Goal: Navigation & Orientation: Locate item on page

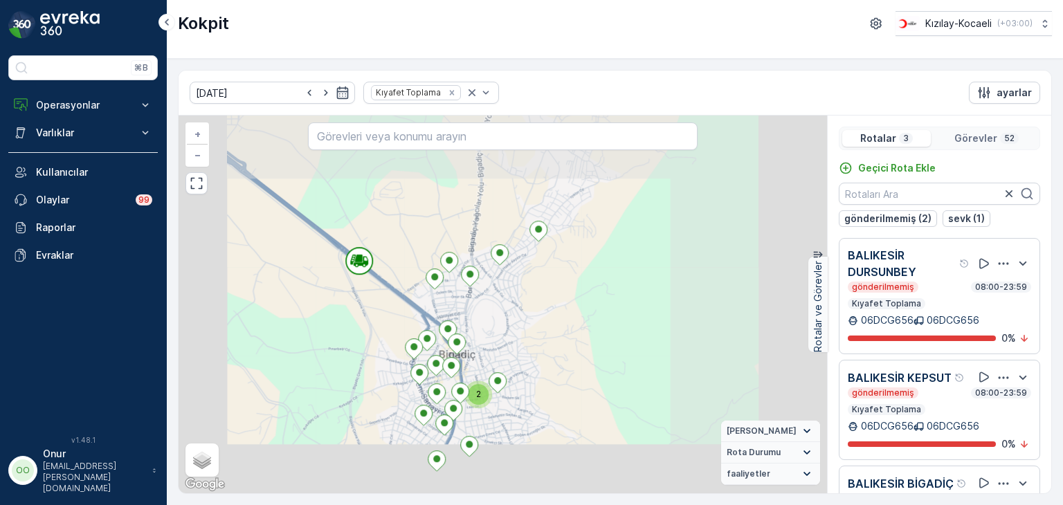
scroll to position [80, 0]
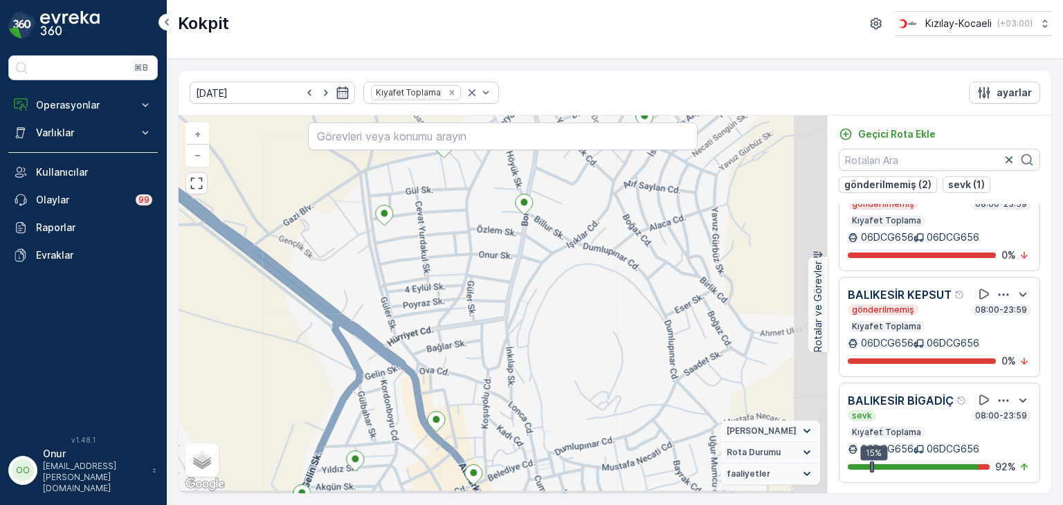
drag, startPoint x: 583, startPoint y: 298, endPoint x: 461, endPoint y: 293, distance: 122.6
click at [461, 293] on div "2 2 + − Uydu Yol haritası Arazi Karışık Leaflet Klavye kısayolları Harita Veril…" at bounding box center [503, 305] width 649 height 378
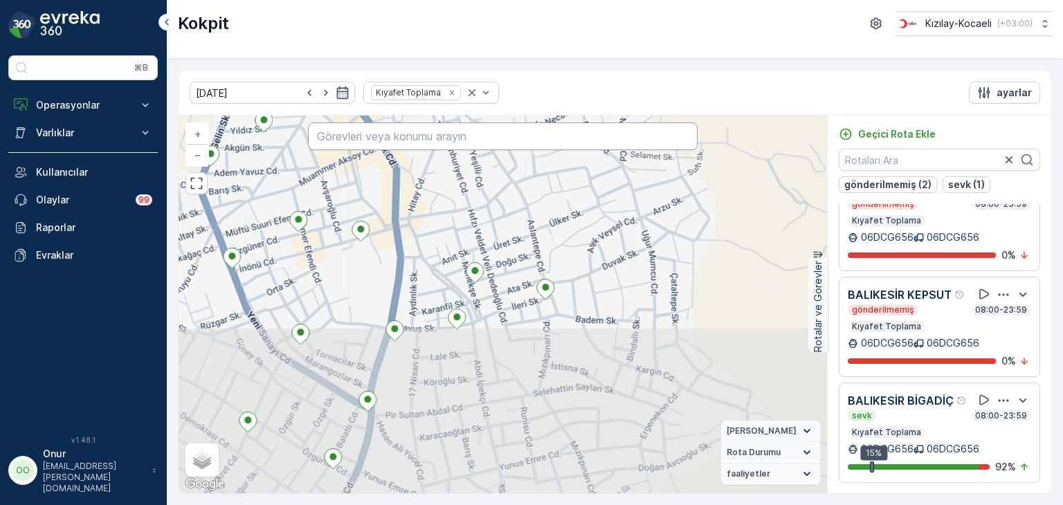
drag, startPoint x: 483, startPoint y: 371, endPoint x: 457, endPoint y: 146, distance: 226.5
click at [457, 146] on div "2 2 + − Uydu Yol haritası Arazi Karışık Leaflet Klavye kısayolları Harita Veril…" at bounding box center [503, 305] width 649 height 378
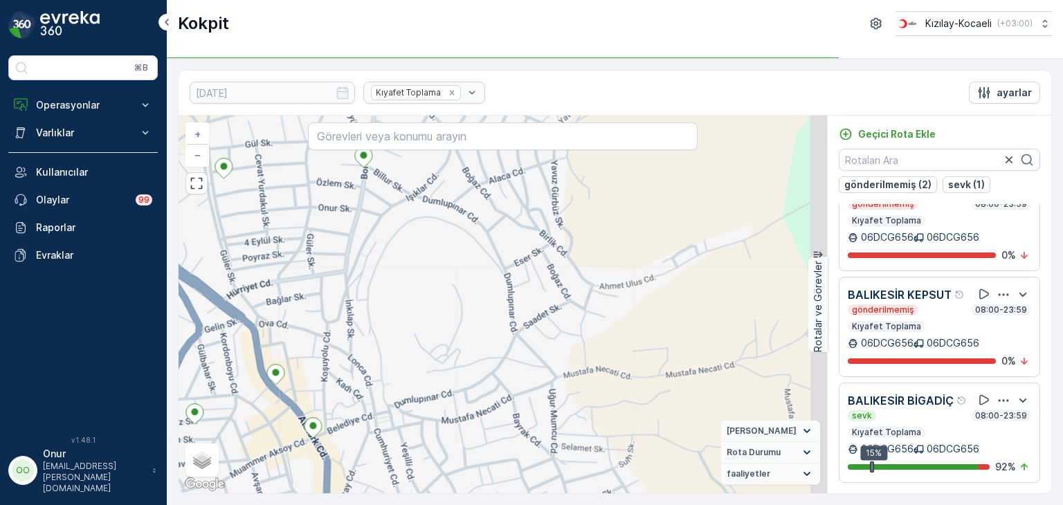
drag, startPoint x: 433, startPoint y: 243, endPoint x: 359, endPoint y: 529, distance: 295.1
click at [359, 505] on html "⌘B Operasyonlar Rapor - Kızılay Planlama Rotalar & Görevler Kokpit Ayarlar Varl…" at bounding box center [531, 252] width 1063 height 505
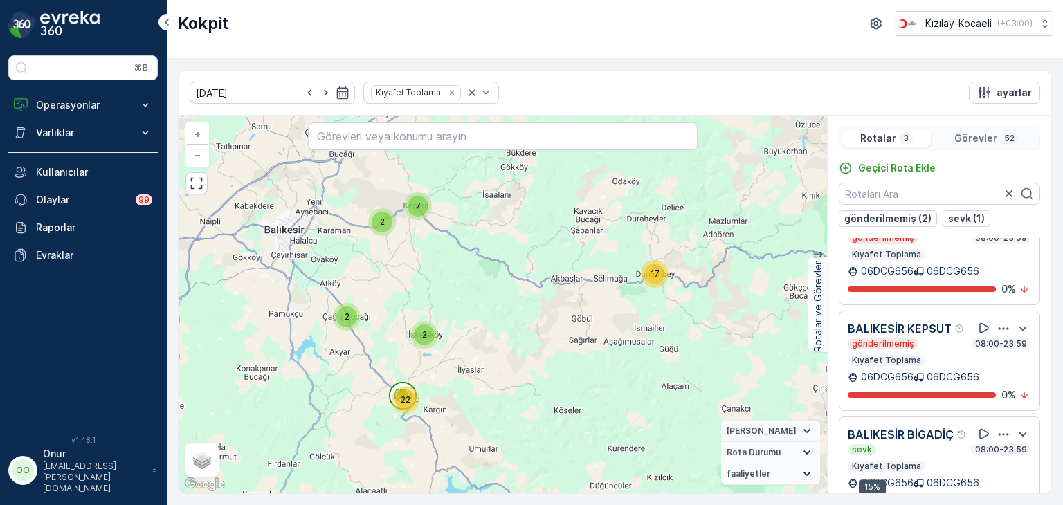
scroll to position [34, 0]
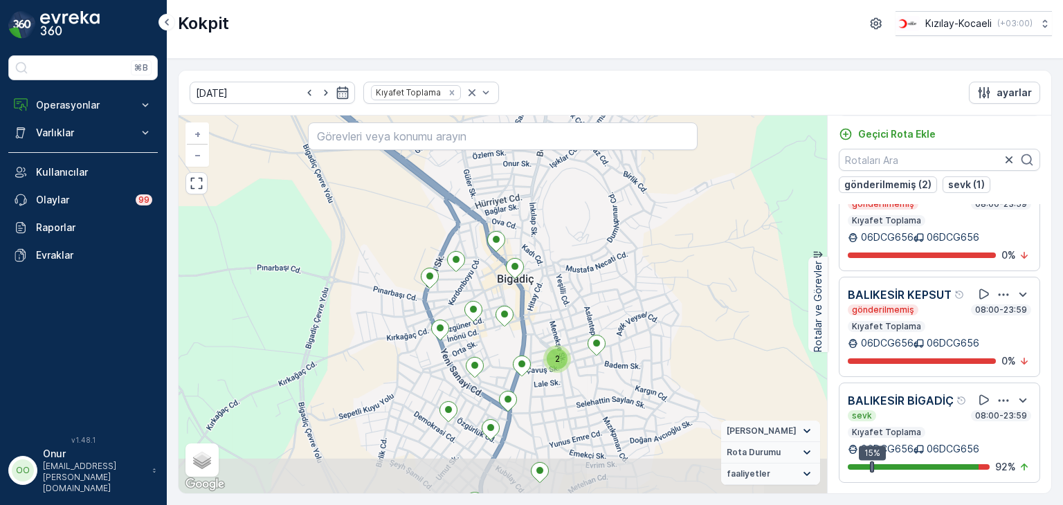
drag, startPoint x: 466, startPoint y: 381, endPoint x: 455, endPoint y: 188, distance: 193.4
click at [455, 188] on div "2 2 2 2 2 + − Uydu Yol haritası Arazi Karışık Leaflet Klavye kısayolları Harita…" at bounding box center [503, 305] width 649 height 378
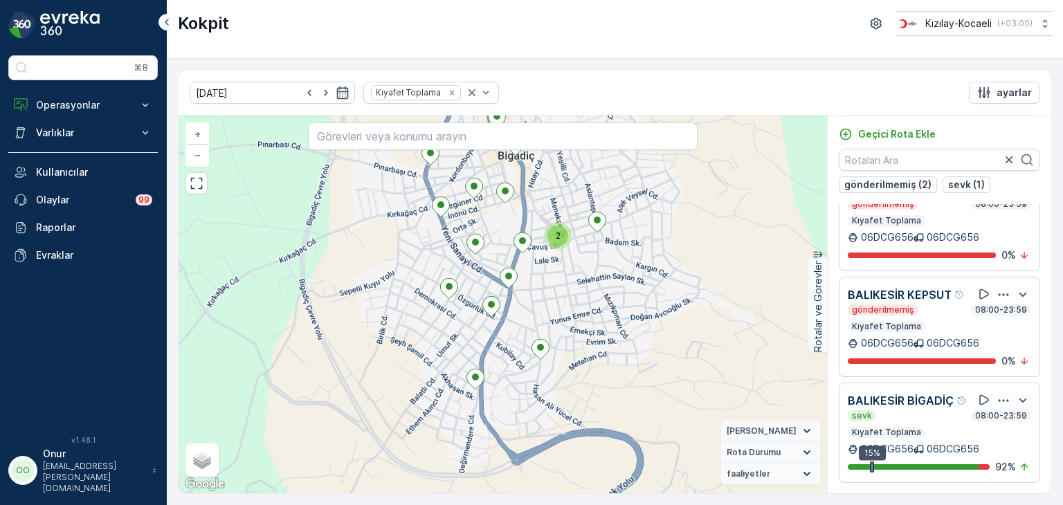
drag, startPoint x: 522, startPoint y: 402, endPoint x: 523, endPoint y: 277, distance: 125.3
click at [523, 277] on div "2 2 2 2 2 + − Uydu Yol haritası Arazi Karışık Leaflet Klavye kısayolları Harita…" at bounding box center [503, 305] width 649 height 378
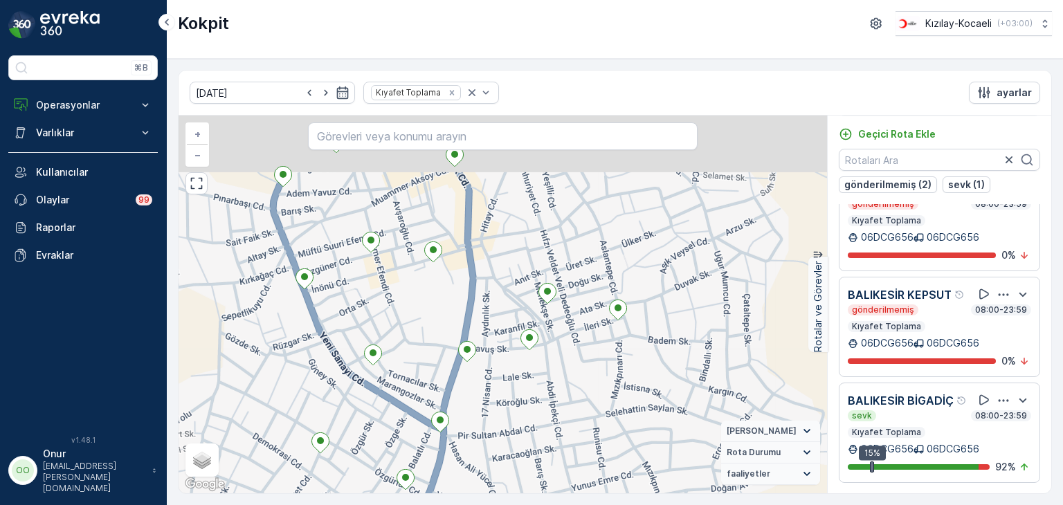
drag, startPoint x: 598, startPoint y: 251, endPoint x: 536, endPoint y: 474, distance: 231.9
click at [536, 474] on div "2 2 + − Uydu Yol haritası Arazi Karışık Leaflet Klavye kısayolları Harita Veril…" at bounding box center [503, 305] width 649 height 378
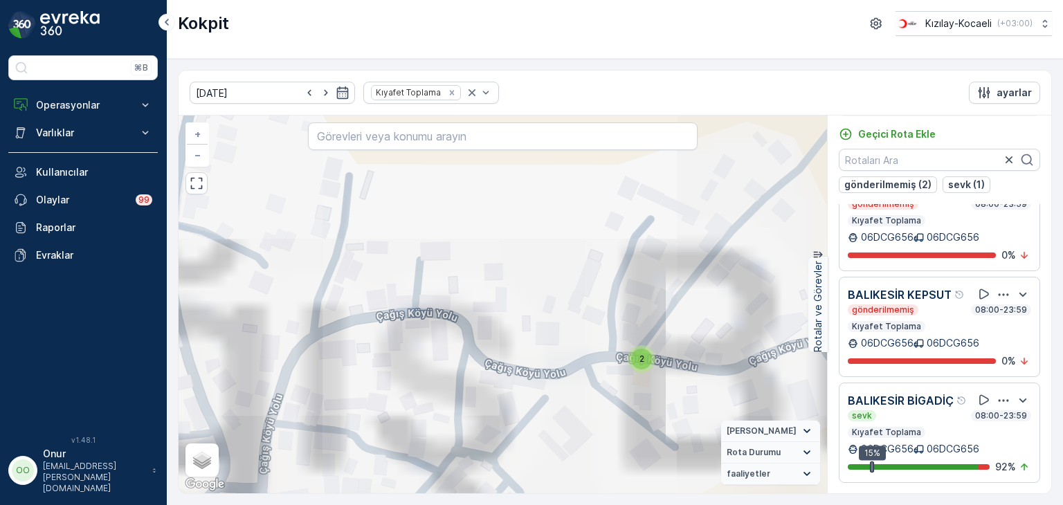
click at [644, 364] on div "2" at bounding box center [641, 359] width 21 height 21
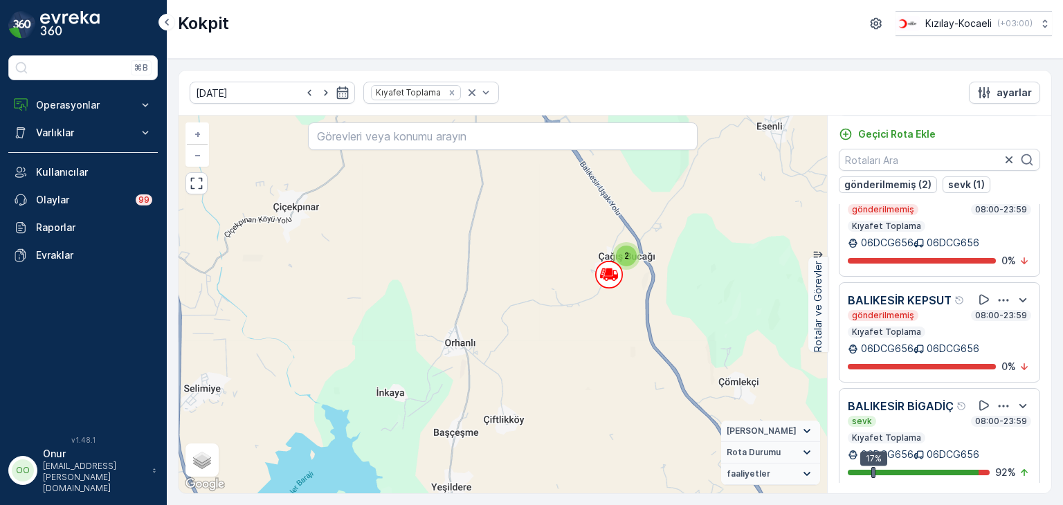
scroll to position [80, 0]
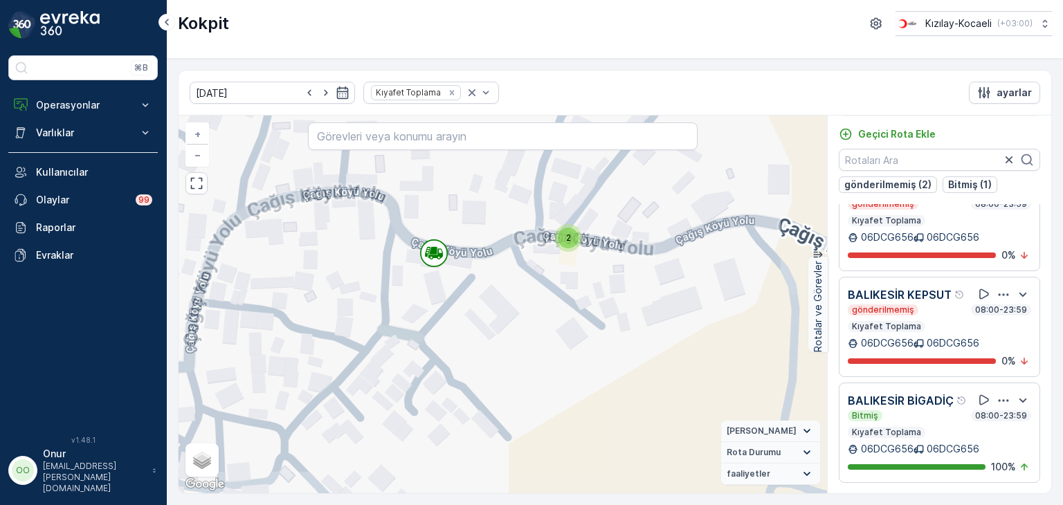
click at [568, 239] on span "2" at bounding box center [568, 238] width 5 height 10
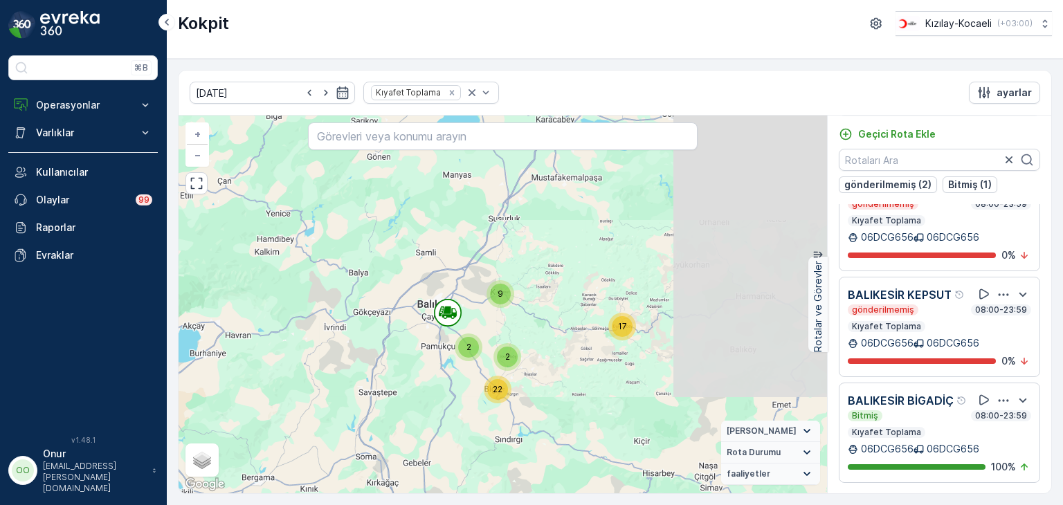
drag, startPoint x: 532, startPoint y: 237, endPoint x: 519, endPoint y: 311, distance: 74.4
click at [519, 311] on div "17 9 2 2 22 + − Uydu Yol haritası Arazi Karışık Leaflet Klavye kısayolları Hari…" at bounding box center [503, 305] width 649 height 378
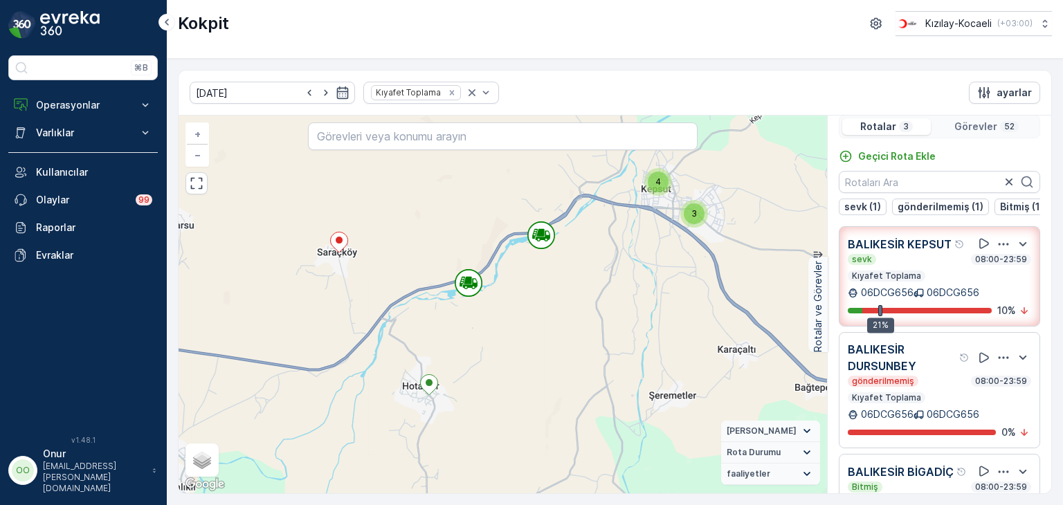
scroll to position [0, 0]
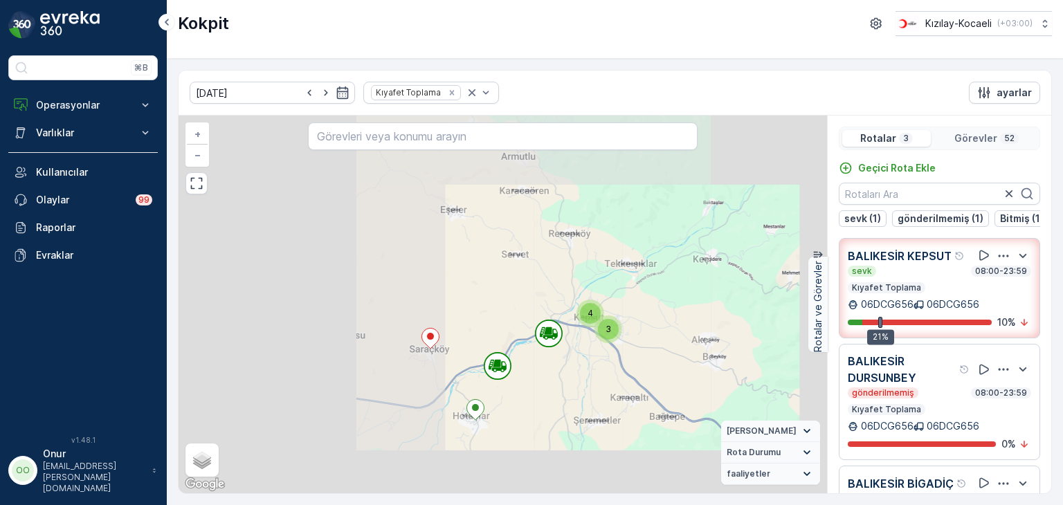
drag, startPoint x: 442, startPoint y: 374, endPoint x: 606, endPoint y: 327, distance: 170.5
click at [606, 327] on div "2 4 2 8 4 3 2 2 2 5 12 3 + − Uydu Yol haritası Arazi Karışık Leaflet Klavye kıs…" at bounding box center [503, 305] width 649 height 378
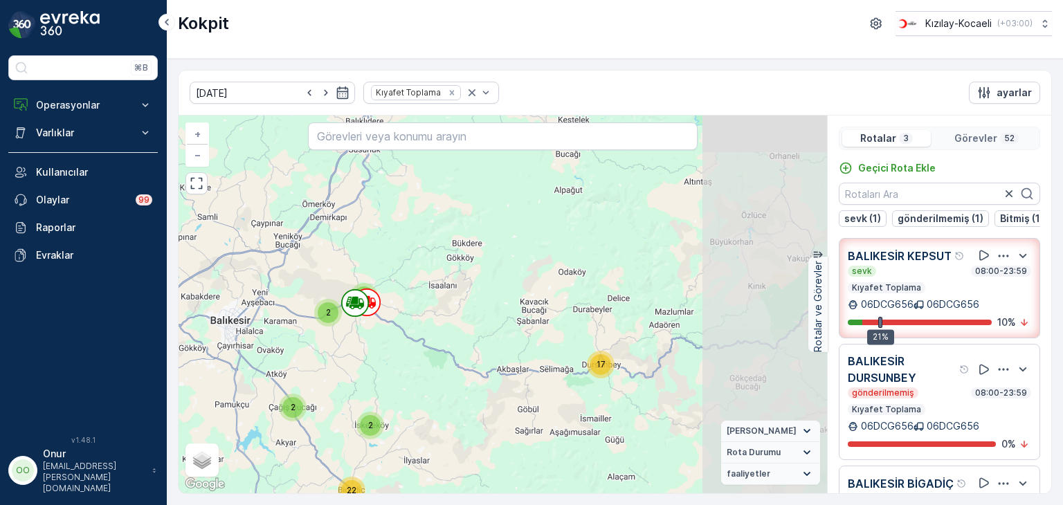
drag, startPoint x: 664, startPoint y: 400, endPoint x: 513, endPoint y: 358, distance: 157.3
click at [513, 358] on div "17 2 7 2 2 22 + − Uydu Yol haritası Arazi Karışık Leaflet Klavye kısayolları Ha…" at bounding box center [503, 305] width 649 height 378
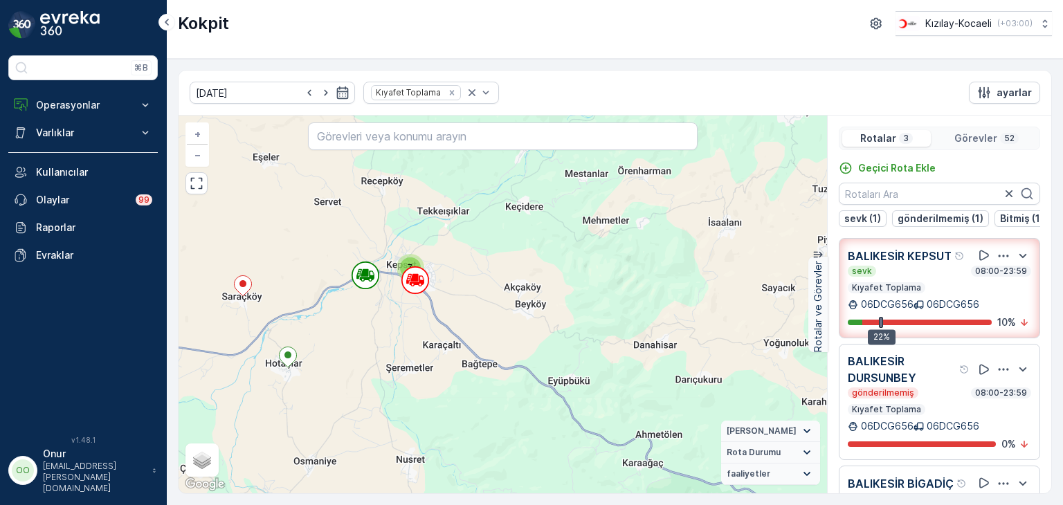
drag, startPoint x: 318, startPoint y: 285, endPoint x: 451, endPoint y: 330, distance: 140.3
click at [451, 330] on div "2 4 11 7 2 2 2 5 15 + − Uydu Yol haritası Arazi Karışık Leaflet Klavye kısayoll…" at bounding box center [503, 305] width 649 height 378
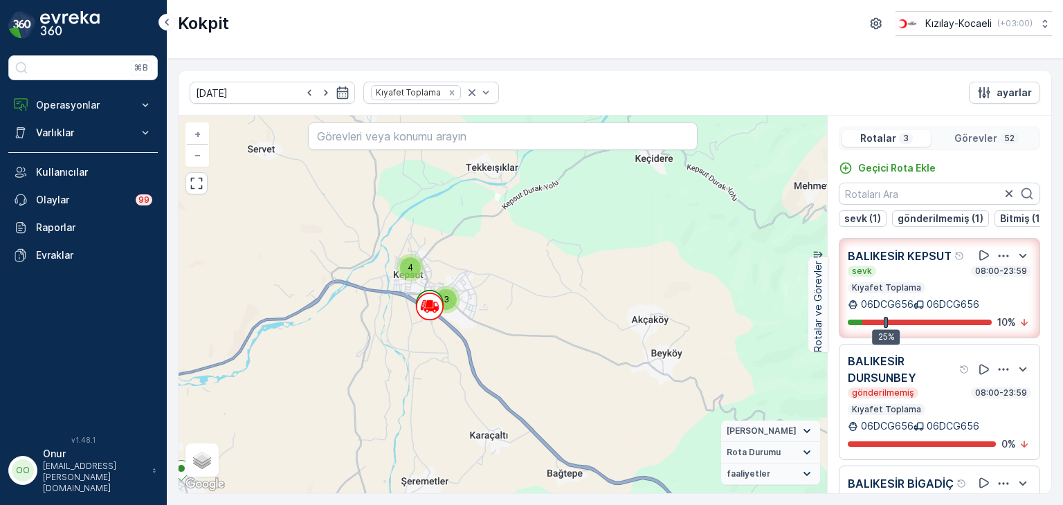
drag, startPoint x: 283, startPoint y: 263, endPoint x: 416, endPoint y: 346, distance: 156.7
click at [416, 346] on div "2 4 2 8 4 3 2 2 2 5 12 3 + − Uydu Yol haritası Arazi Karışık Leaflet Klavye kıs…" at bounding box center [503, 305] width 649 height 378
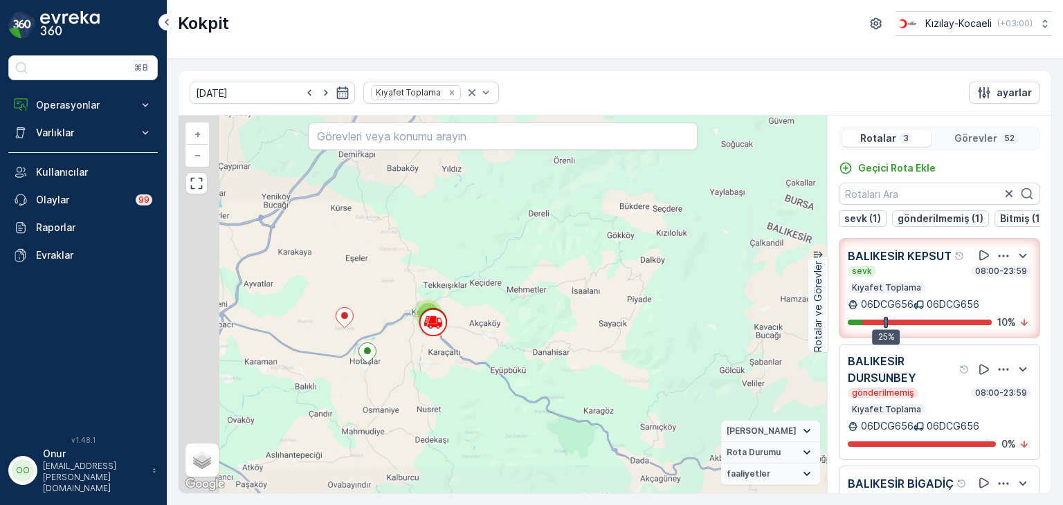
drag, startPoint x: 314, startPoint y: 341, endPoint x: 421, endPoint y: 305, distance: 113.2
click at [421, 305] on div "2 4 11 2 5 15 17 7 2 2 22 + − Uydu Yol haritası Arazi Karışık Leaflet Klavye kı…" at bounding box center [503, 305] width 649 height 378
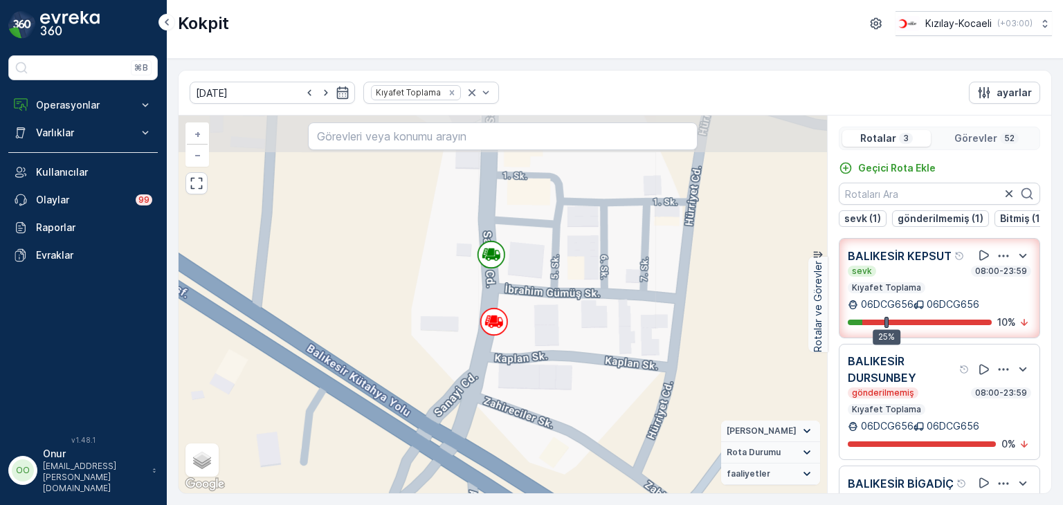
drag, startPoint x: 525, startPoint y: 228, endPoint x: 545, endPoint y: 385, distance: 158.5
click at [545, 385] on div "2 + − Uydu Yol haritası Arazi Karışık Leaflet Klavye kısayolları Harita Veriler…" at bounding box center [503, 305] width 649 height 378
